Goal: Task Accomplishment & Management: Complete application form

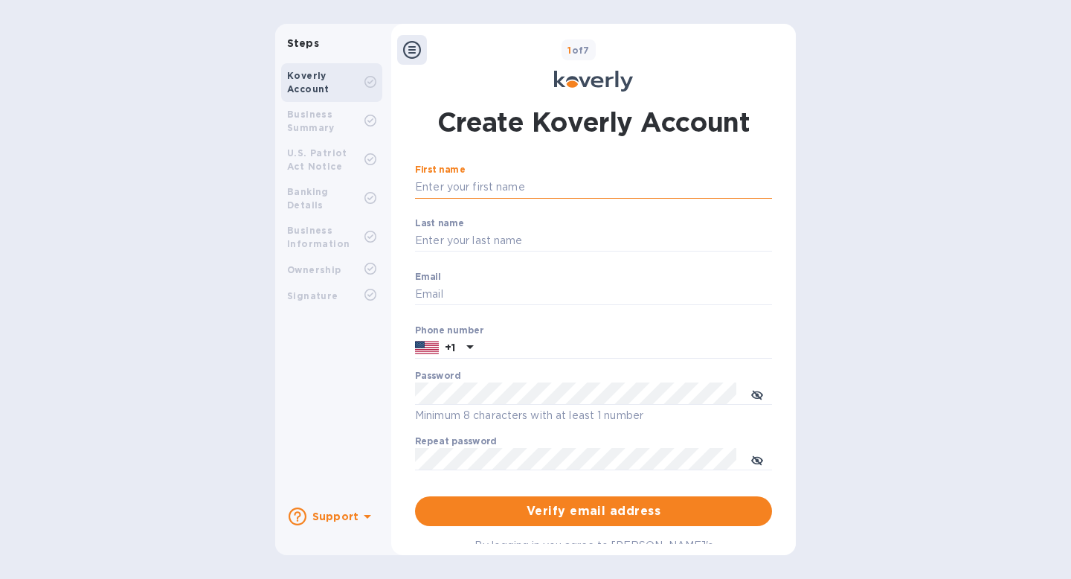
click at [496, 190] on input "First name" at bounding box center [593, 187] width 357 height 22
type input "[PERSON_NAME]"
click at [451, 240] on input "Last name" at bounding box center [593, 241] width 357 height 22
type input "[PERSON_NAME]"
click at [446, 297] on input "Email" at bounding box center [593, 294] width 357 height 22
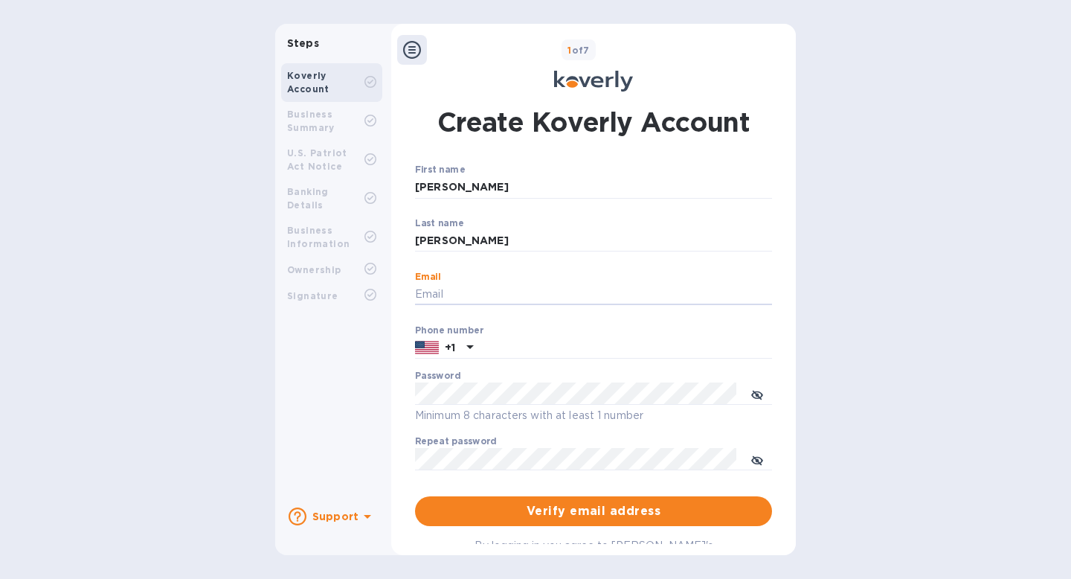
type input "[EMAIL_ADDRESS][DOMAIN_NAME]"
click at [471, 347] on icon at bounding box center [470, 347] width 18 height 18
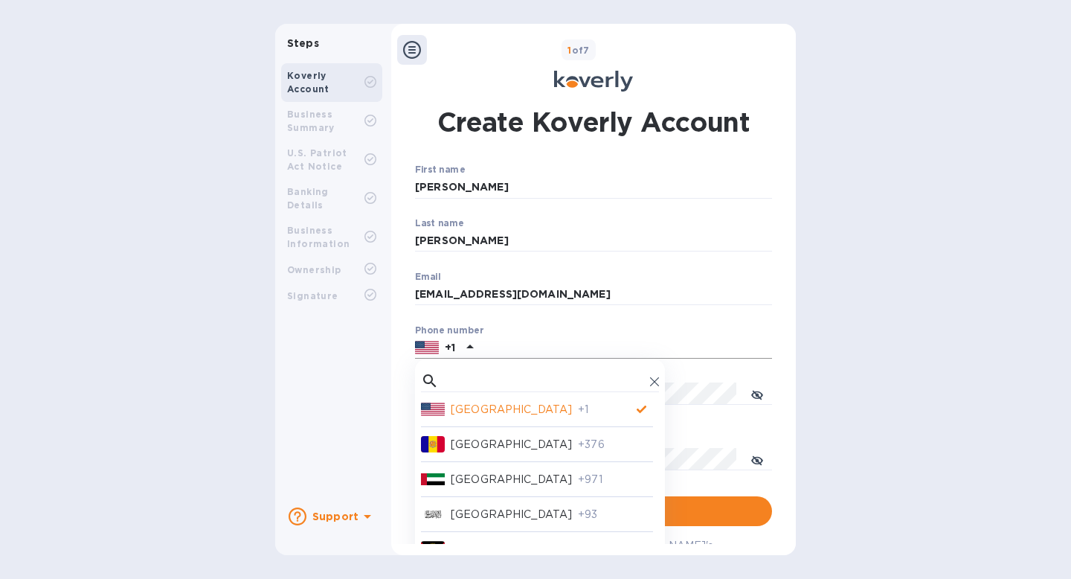
click at [510, 350] on input "text" at bounding box center [625, 348] width 293 height 22
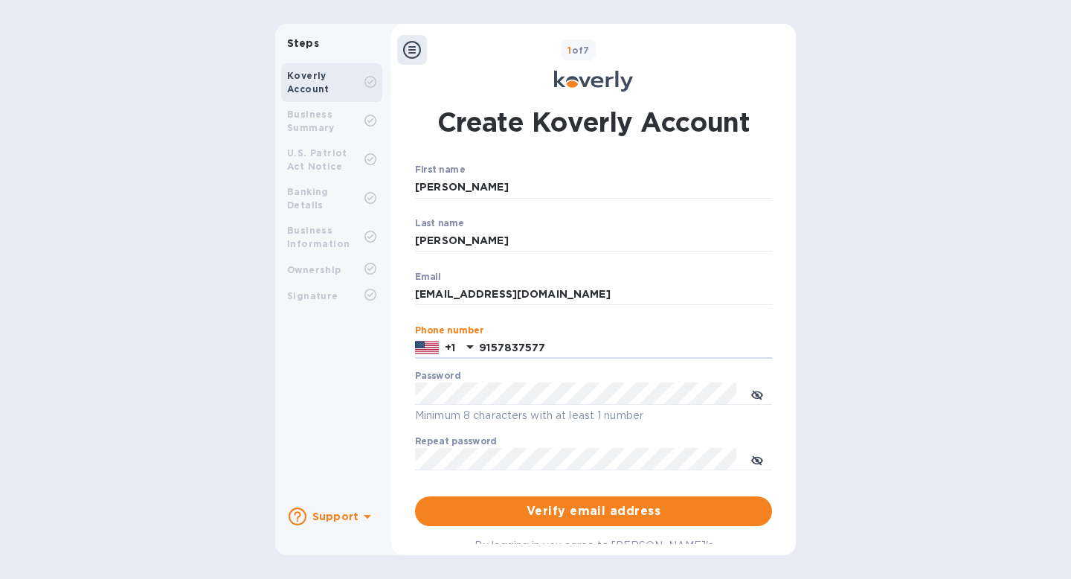
type input "9157837577"
click at [751, 395] on icon "toggle password visibility" at bounding box center [757, 394] width 12 height 7
click at [756, 459] on icon "toggle password visibility" at bounding box center [757, 461] width 12 height 12
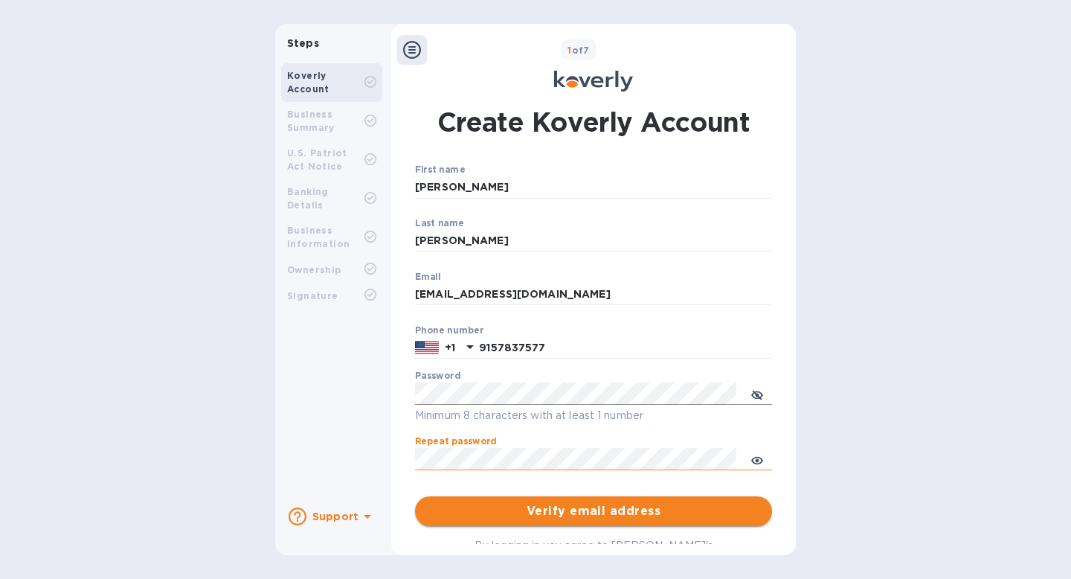
click at [563, 510] on span "Verify email address" at bounding box center [593, 511] width 333 height 18
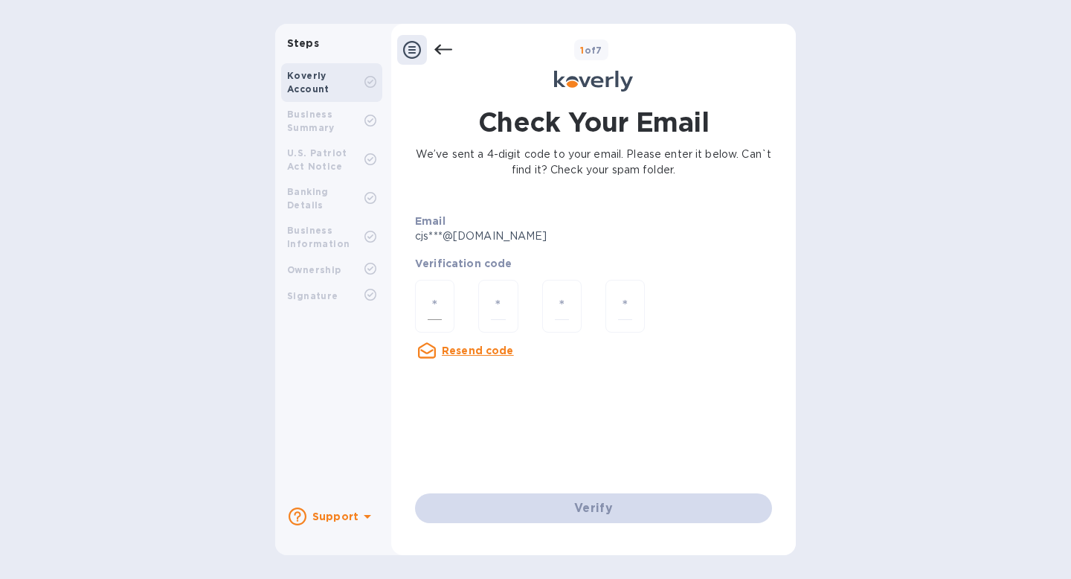
click at [444, 310] on div at bounding box center [434, 306] width 39 height 53
type input "4"
click at [500, 309] on input "number" at bounding box center [498, 306] width 14 height 28
type input "4"
type input "3"
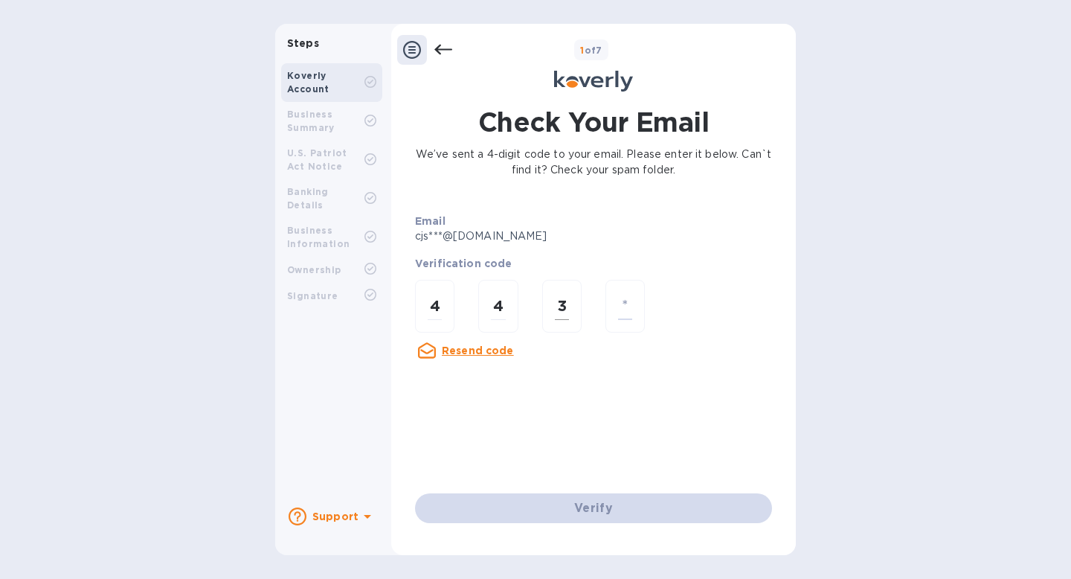
type input "1"
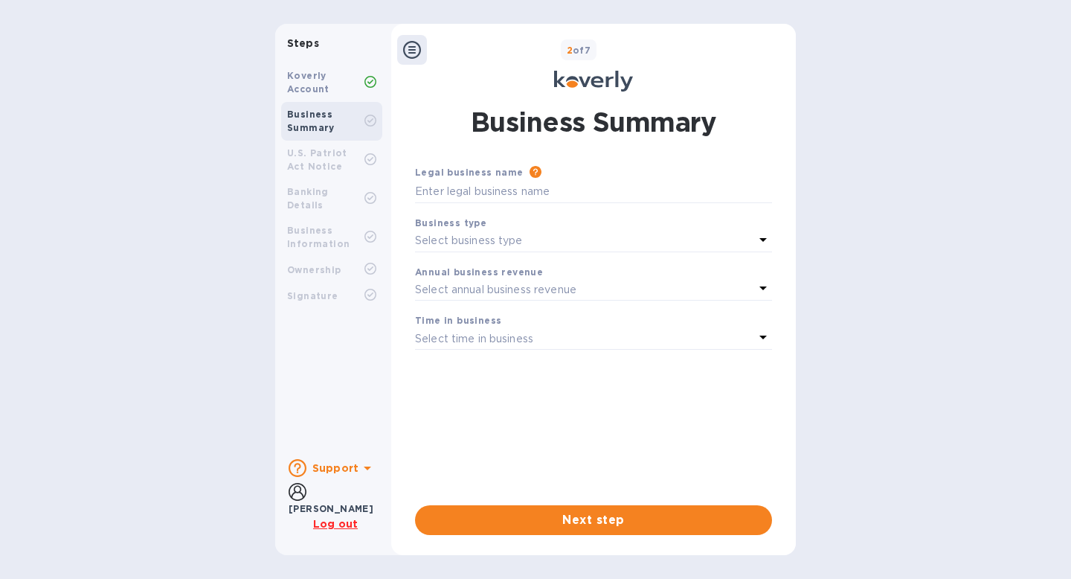
click at [765, 243] on icon at bounding box center [763, 240] width 18 height 18
click at [829, 173] on div "Steps Koverly Account Business Summary U.S. Patriot Act Notice Banking Details …" at bounding box center [535, 289] width 1071 height 531
click at [766, 339] on icon at bounding box center [763, 337] width 18 height 18
click at [766, 339] on div "Time in business Less than 1 year 1 - 3 years 3 - 5 years More than 5 years" at bounding box center [593, 410] width 357 height 166
click at [841, 323] on div "Steps Koverly Account Business Summary U.S. Patriot Act Notice Banking Details …" at bounding box center [535, 289] width 1071 height 531
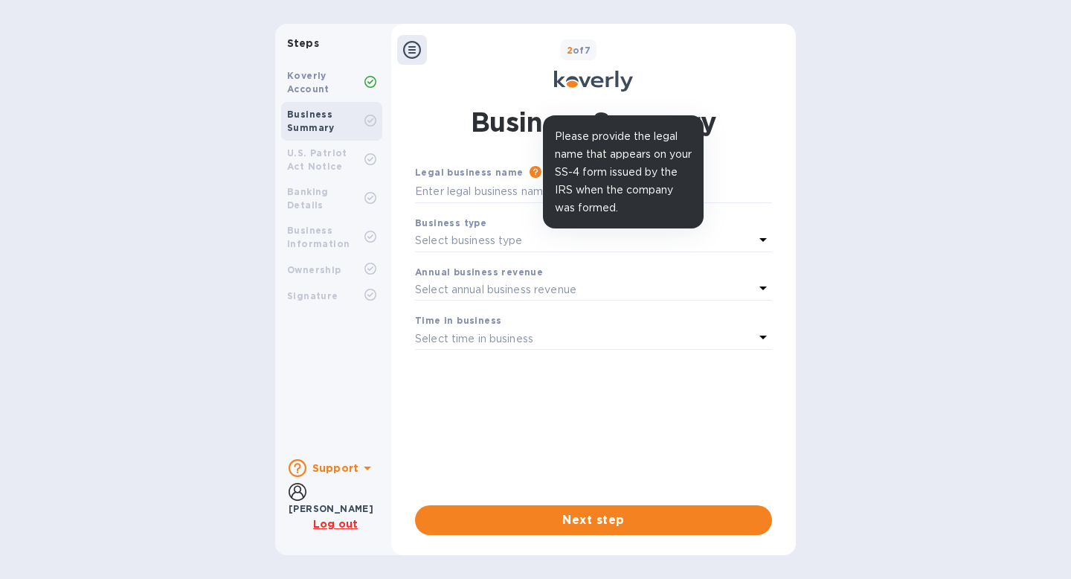
click at [530, 170] on icon at bounding box center [536, 172] width 12 height 12
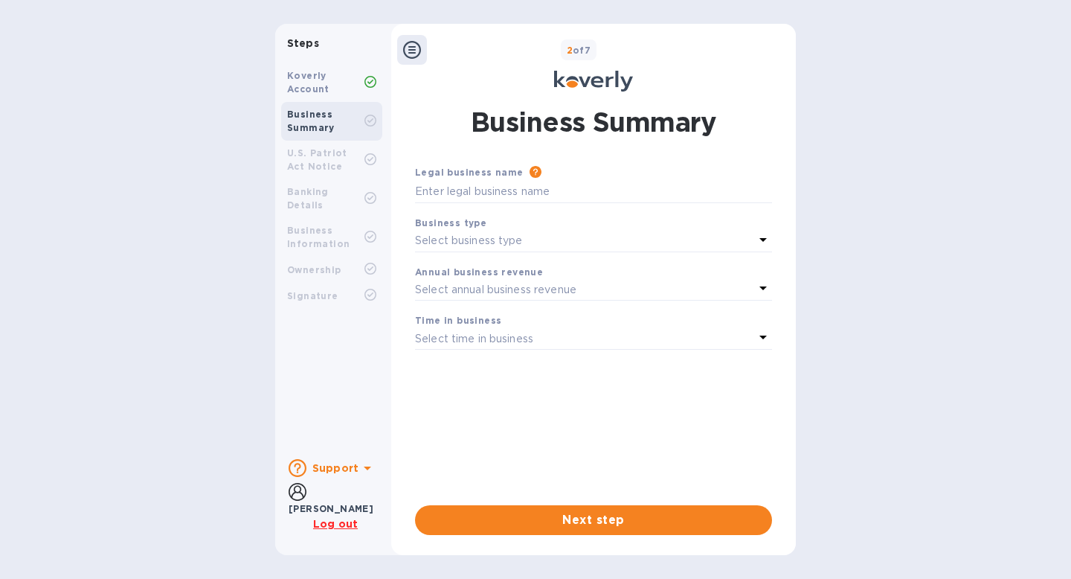
click at [340, 524] on u "Log out" at bounding box center [335, 524] width 45 height 12
